Goal: Communication & Community: Ask a question

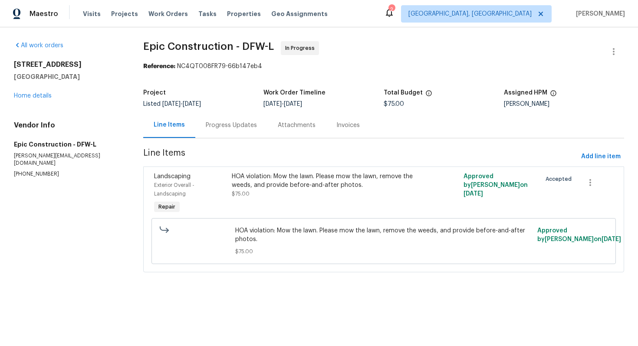
click at [227, 128] on div "Progress Updates" at bounding box center [231, 125] width 51 height 9
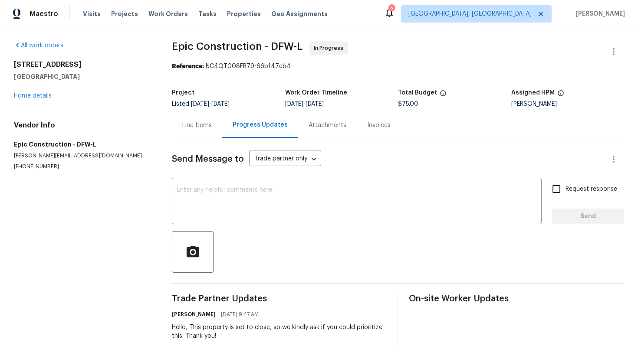
scroll to position [53, 0]
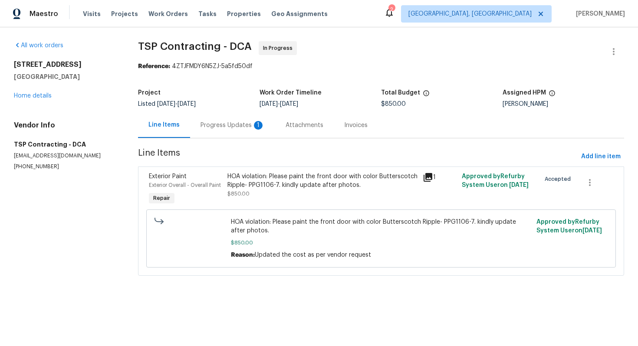
click at [226, 129] on div "Progress Updates 1" at bounding box center [233, 125] width 64 height 9
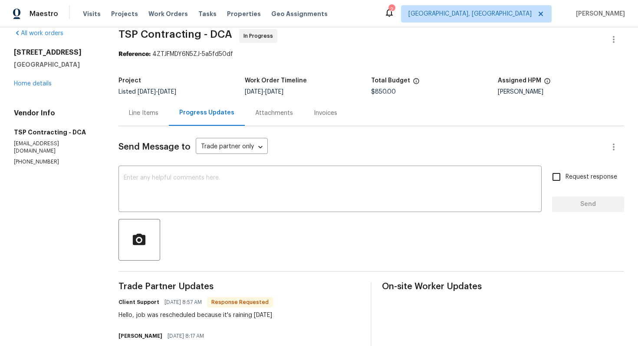
scroll to position [13, 0]
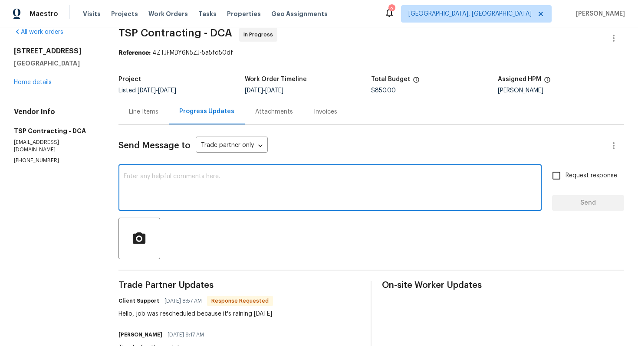
click at [227, 186] on textarea at bounding box center [330, 189] width 413 height 30
click at [241, 176] on textarea "Hello, Could you please provide an ETA fior this work?" at bounding box center [330, 189] width 413 height 30
click at [295, 188] on textarea "Hello, Could you please provide an ETA for this work?" at bounding box center [330, 189] width 413 height 30
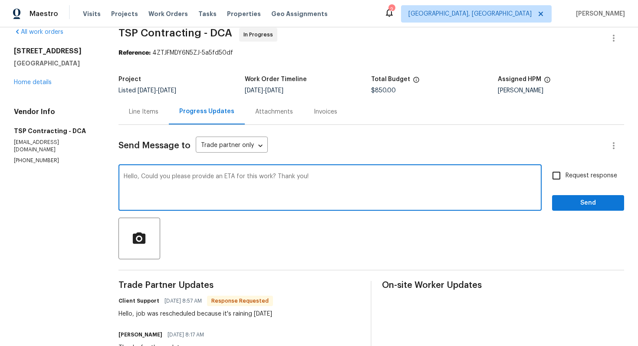
type textarea "Hello, Could you please provide an ETA for this work? Thank you!"
click at [568, 175] on span "Request response" at bounding box center [592, 175] width 52 height 9
click at [566, 175] on input "Request response" at bounding box center [556, 176] width 18 height 18
checkbox input "true"
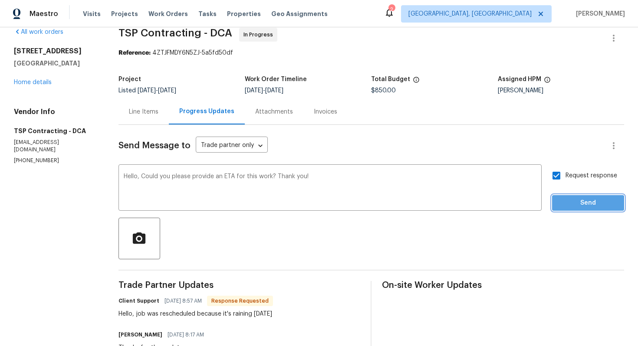
click at [570, 204] on span "Send" at bounding box center [588, 203] width 58 height 11
